Goal: Information Seeking & Learning: Learn about a topic

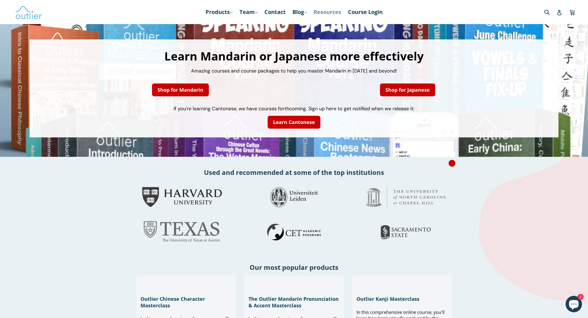
click at [327, 13] on link "Resources" at bounding box center [327, 12] width 33 height 10
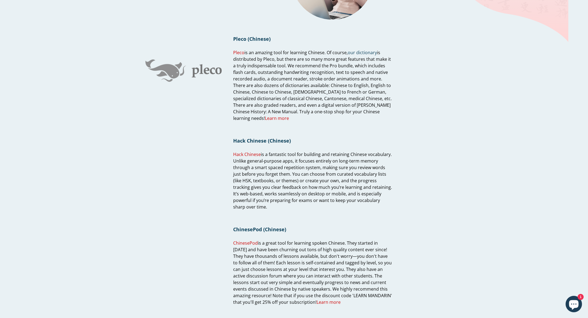
scroll to position [75, 0]
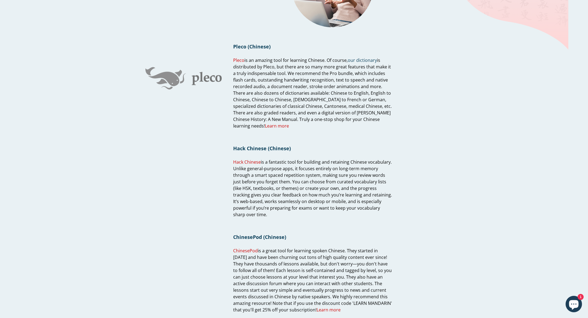
drag, startPoint x: 390, startPoint y: 208, endPoint x: 232, endPoint y: 162, distance: 164.9
click at [232, 162] on div "Hack Chinese (Chinese) Hack Chinese is a fantastic tool for building and retain…" at bounding box center [268, 173] width 247 height 89
copy span "Hack Chinese is a fantastic tool for building and retaining Chinese vocabulary.…"
drag, startPoint x: 299, startPoint y: 180, endPoint x: 321, endPoint y: 187, distance: 22.2
click at [300, 180] on span "Hack Chinese is a fantastic tool for building and retaining Chinese vocabulary.…" at bounding box center [312, 188] width 159 height 58
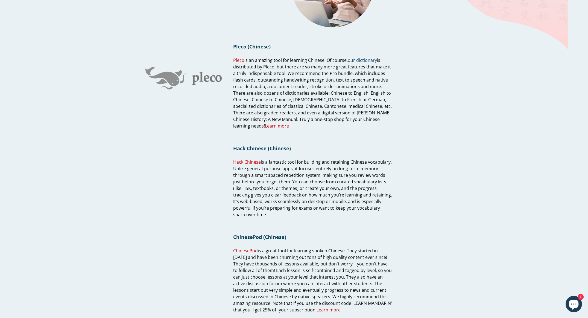
drag, startPoint x: 357, startPoint y: 203, endPoint x: 228, endPoint y: 163, distance: 134.1
click at [228, 163] on div "Additional Resources Page Additional Resources Other resources for learning Chi…" at bounding box center [290, 324] width 306 height 758
copy span "Hack Chinese is a fantastic tool for building and retaining Chinese vocabulary.…"
